Goal: Check status: Check status

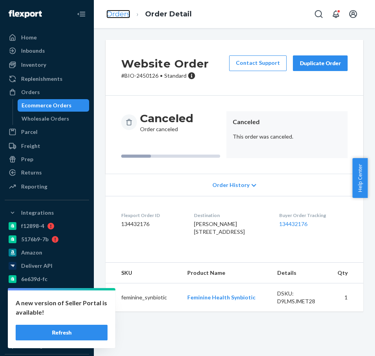
click at [119, 11] on link "Orders" at bounding box center [118, 14] width 24 height 9
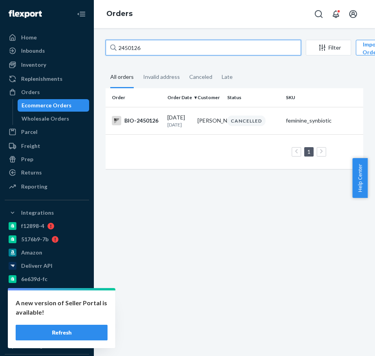
click at [179, 45] on input "2450126" at bounding box center [202, 48] width 195 height 16
paste input "2488923"
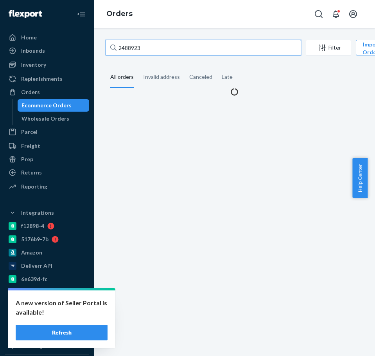
click at [130, 48] on input "2488923" at bounding box center [202, 48] width 195 height 16
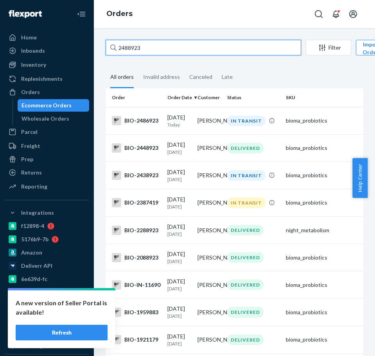
click at [128, 49] on input "2488923" at bounding box center [202, 48] width 195 height 16
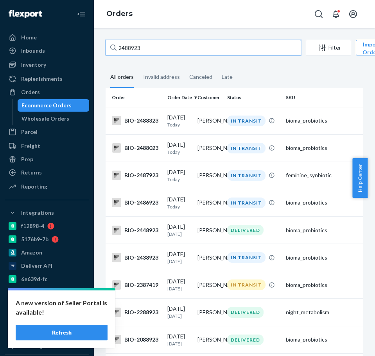
drag, startPoint x: 147, startPoint y: 54, endPoint x: 151, endPoint y: 46, distance: 8.9
click at [149, 52] on input "2488923" at bounding box center [202, 48] width 195 height 16
click at [151, 46] on input "2488923" at bounding box center [202, 48] width 195 height 16
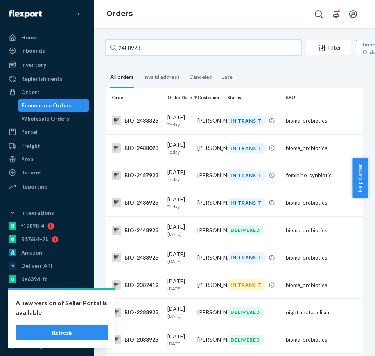
paste input "2488958"
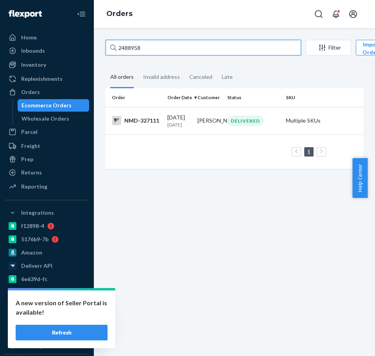
click at [127, 51] on input "2488958" at bounding box center [202, 48] width 195 height 16
click at [154, 49] on input "2488958" at bounding box center [202, 48] width 195 height 16
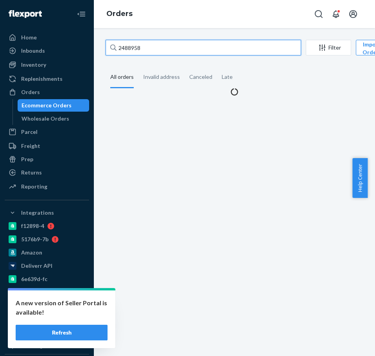
click at [154, 49] on input "2488958" at bounding box center [202, 48] width 195 height 16
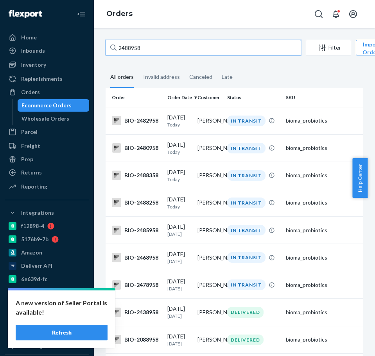
click at [162, 46] on input "2488958" at bounding box center [202, 48] width 195 height 16
paste input "[PERSON_NAME][EMAIL_ADDRESS][PERSON_NAME][DOMAIN_NAME]"
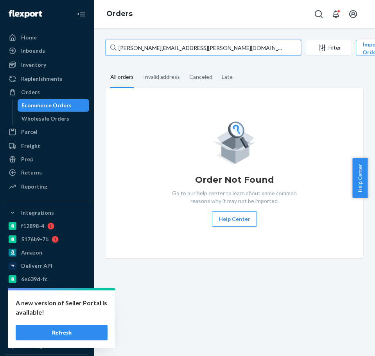
click at [169, 51] on input "[PERSON_NAME][EMAIL_ADDRESS][PERSON_NAME][DOMAIN_NAME]" at bounding box center [202, 48] width 195 height 16
paste input "1727179"
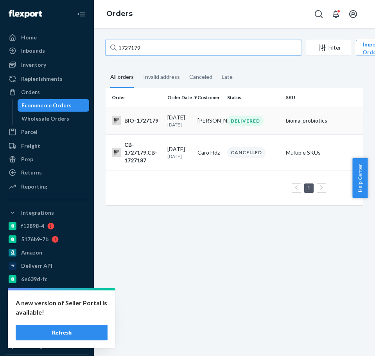
type input "1727179"
click at [145, 125] on div "BIO-1727179" at bounding box center [136, 120] width 49 height 9
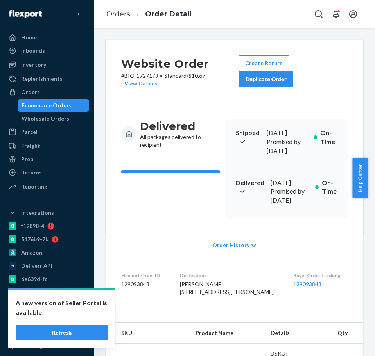
drag, startPoint x: 265, startPoint y: 175, endPoint x: 280, endPoint y: 184, distance: 16.8
click at [280, 184] on div "Delivered [DATE] Promised by [DATE] On-Time" at bounding box center [286, 194] width 121 height 50
copy div "[DATE]"
click at [130, 19] on li "Orders" at bounding box center [118, 14] width 24 height 10
click at [127, 14] on link "Orders" at bounding box center [118, 14] width 24 height 9
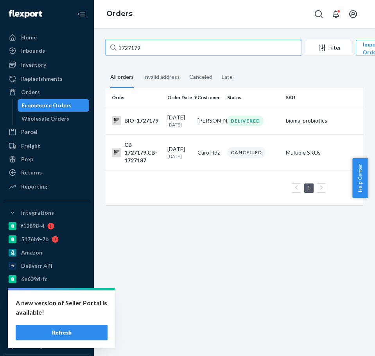
click at [168, 50] on input "1727179" at bounding box center [202, 48] width 195 height 16
paste input "959095"
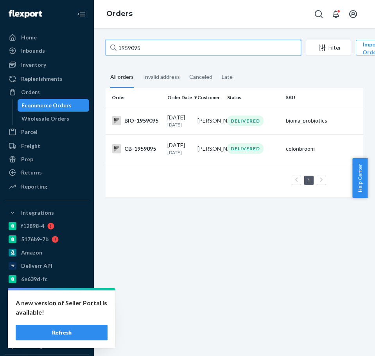
type input "1959095"
click at [154, 121] on div "BIO-1959095" at bounding box center [136, 120] width 49 height 9
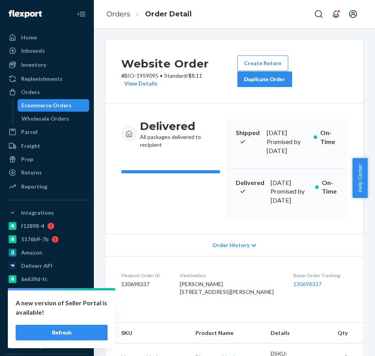
drag, startPoint x: 268, startPoint y: 175, endPoint x: 287, endPoint y: 182, distance: 21.0
click at [288, 184] on div "[DATE]" at bounding box center [289, 183] width 38 height 9
click at [280, 179] on div "[DATE]" at bounding box center [289, 183] width 38 height 9
drag, startPoint x: 266, startPoint y: 175, endPoint x: 283, endPoint y: 185, distance: 20.0
click at [283, 185] on div "[DATE]" at bounding box center [289, 183] width 38 height 9
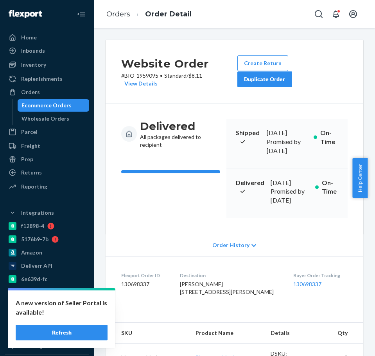
copy div "[DATE]"
click at [287, 33] on div "Website Order # BIO-1959095 • Standard / $8.11 View Details Create Return Dupli…" at bounding box center [234, 192] width 281 height 328
